Goal: Task Accomplishment & Management: Manage account settings

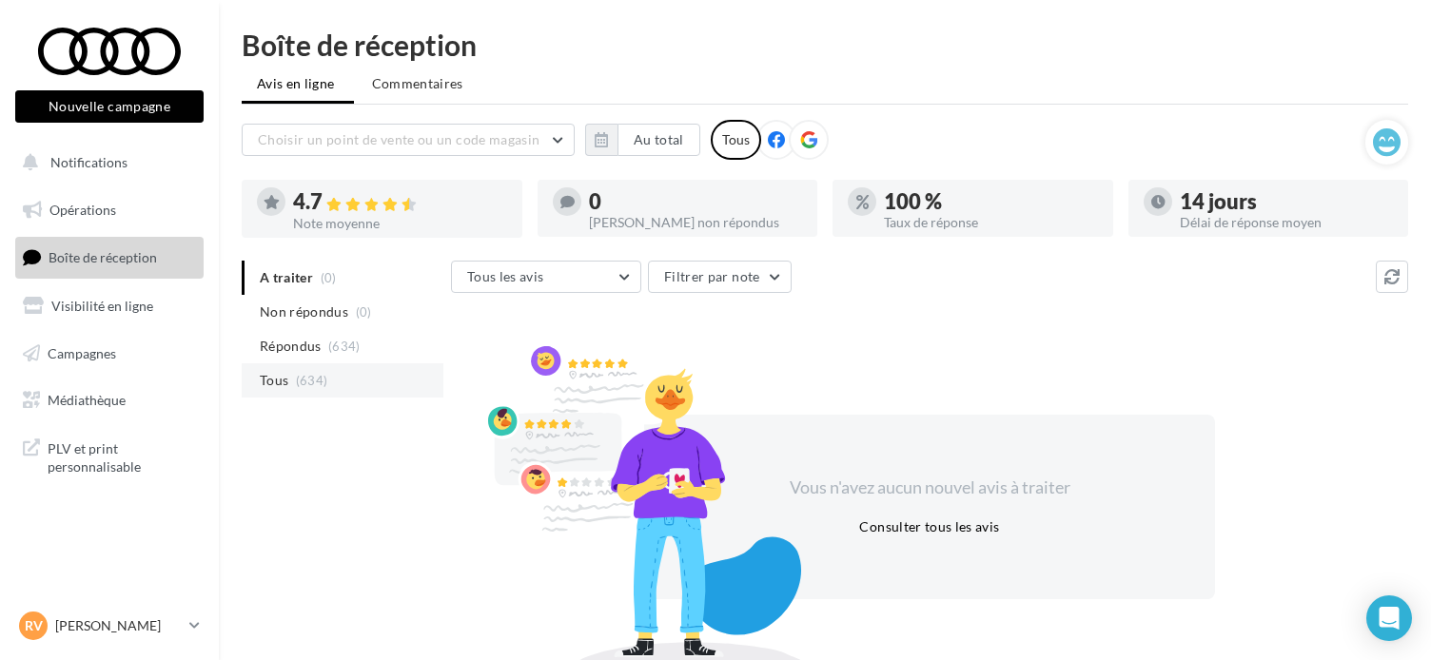
click at [293, 376] on li "Tous (634)" at bounding box center [343, 380] width 202 height 34
